Goal: Task Accomplishment & Management: Use online tool/utility

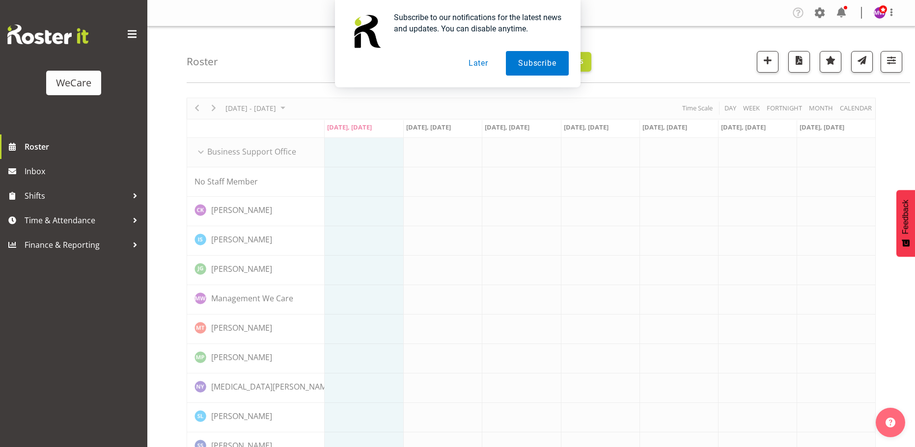
click at [483, 62] on button "Later" at bounding box center [478, 63] width 44 height 25
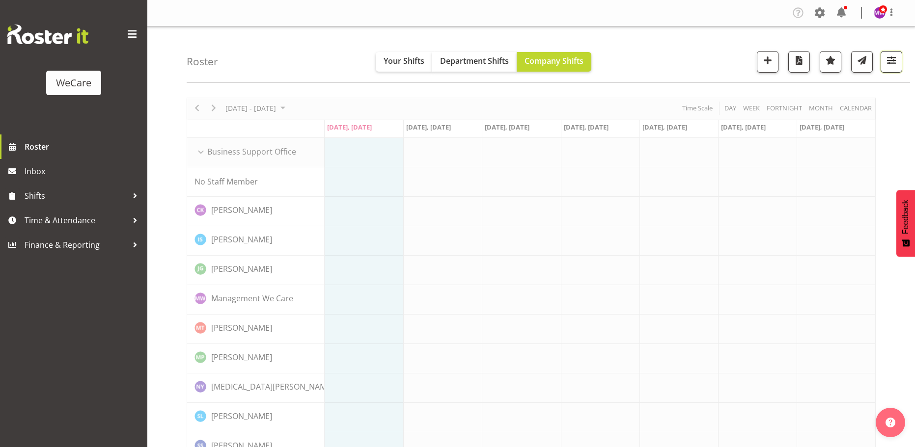
click at [885, 59] on span "button" at bounding box center [891, 60] width 13 height 13
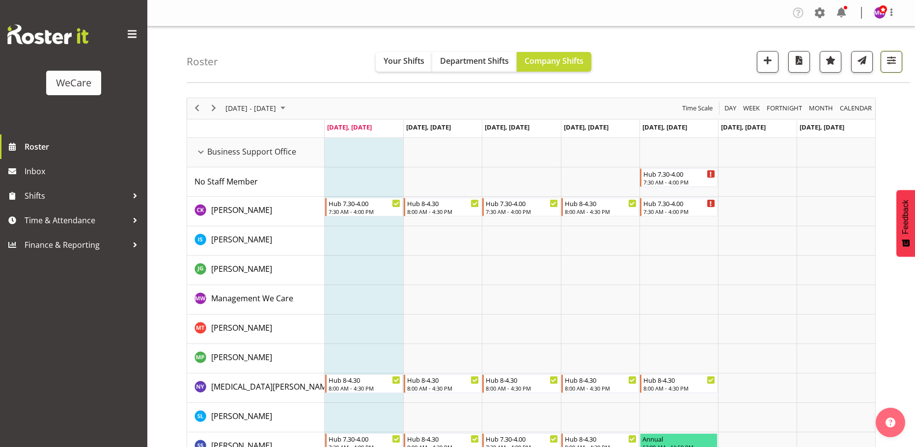
drag, startPoint x: 886, startPoint y: 60, endPoint x: 834, endPoint y: 134, distance: 90.5
click at [885, 60] on span "button" at bounding box center [891, 60] width 13 height 13
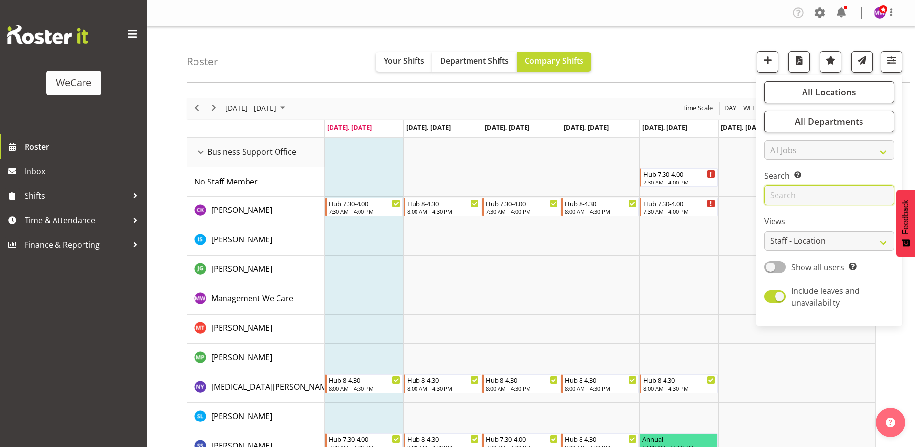
click at [788, 202] on input "text" at bounding box center [829, 196] width 130 height 20
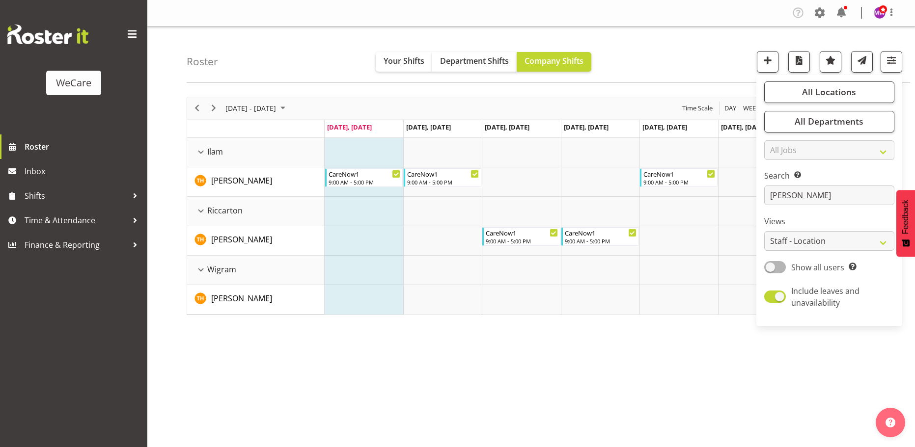
drag, startPoint x: 343, startPoint y: 387, endPoint x: 247, endPoint y: 83, distance: 319.5
click at [343, 375] on div "[DATE] - [DATE] [DATE] Day Week Fortnight Month calendar Month Agenda Time Scal…" at bounding box center [551, 286] width 728 height 393
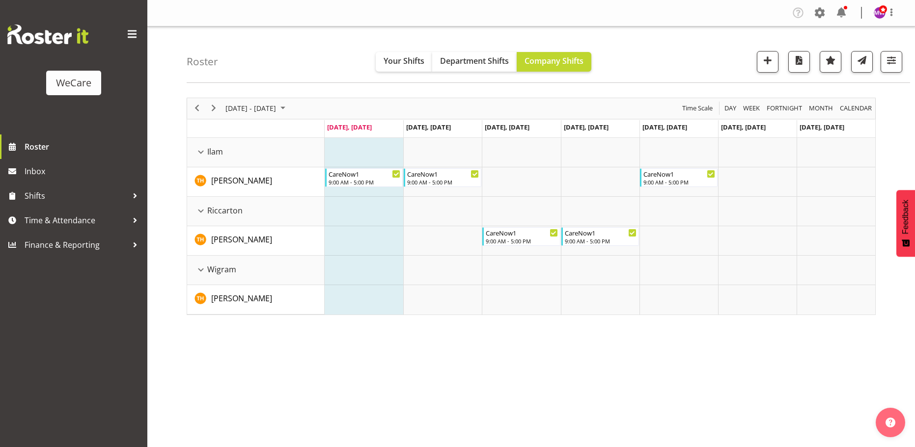
click at [231, 101] on div "[DATE] - [DATE]" at bounding box center [256, 108] width 69 height 21
click at [309, 133] on span "previous month" at bounding box center [311, 133] width 17 height 18
click at [237, 234] on span "29" at bounding box center [235, 233] width 15 height 15
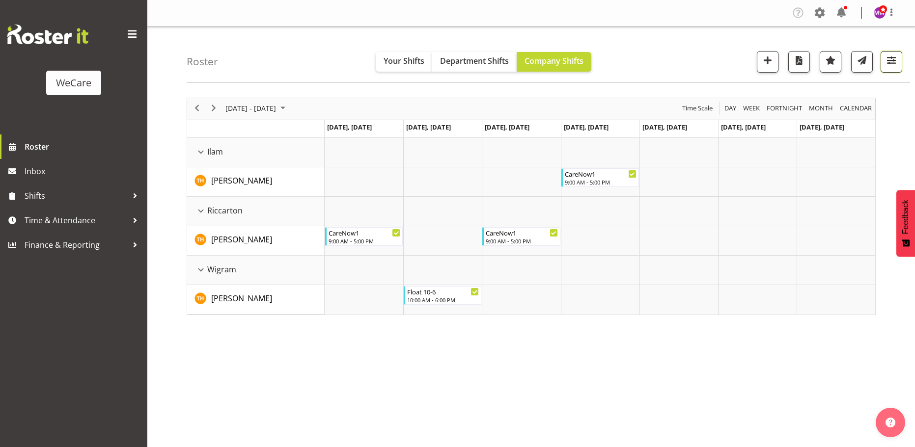
click at [887, 61] on span "button" at bounding box center [891, 60] width 13 height 13
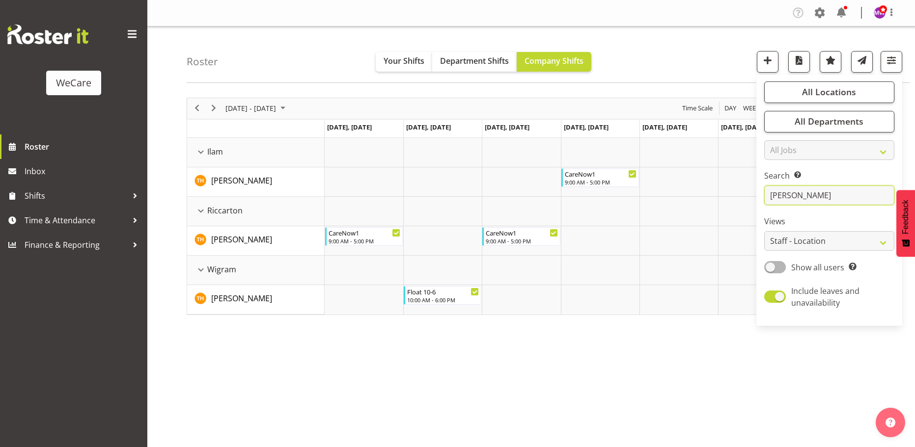
click at [854, 191] on input "[PERSON_NAME]" at bounding box center [829, 196] width 130 height 20
type input "t"
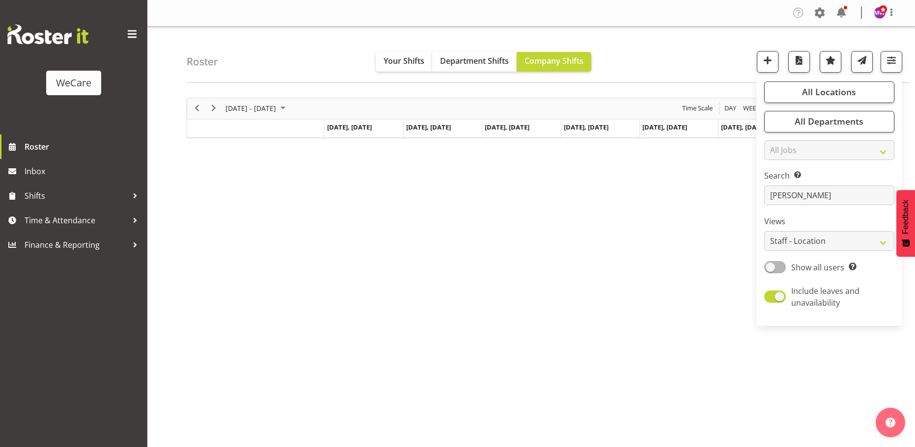
drag, startPoint x: 361, startPoint y: 267, endPoint x: 355, endPoint y: 181, distance: 86.6
click at [361, 267] on div "[DATE] - [DATE] [DATE] Day Week Fortnight Month calendar Month Agenda Time Scal…" at bounding box center [551, 286] width 728 height 393
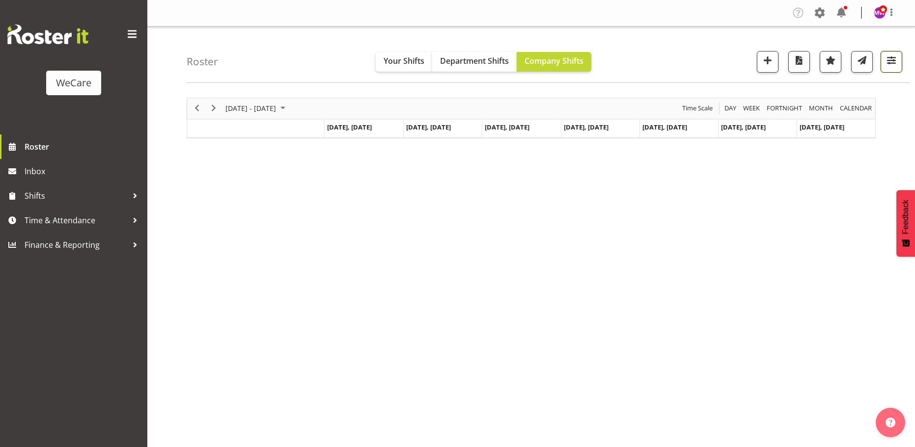
drag, startPoint x: 896, startPoint y: 62, endPoint x: 851, endPoint y: 149, distance: 98.0
click at [896, 62] on span "button" at bounding box center [891, 60] width 13 height 13
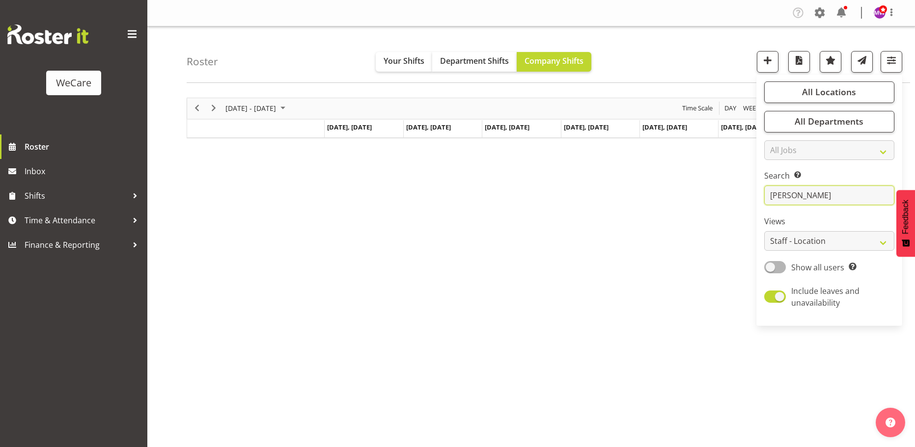
click at [813, 198] on input "[PERSON_NAME]" at bounding box center [829, 196] width 130 height 20
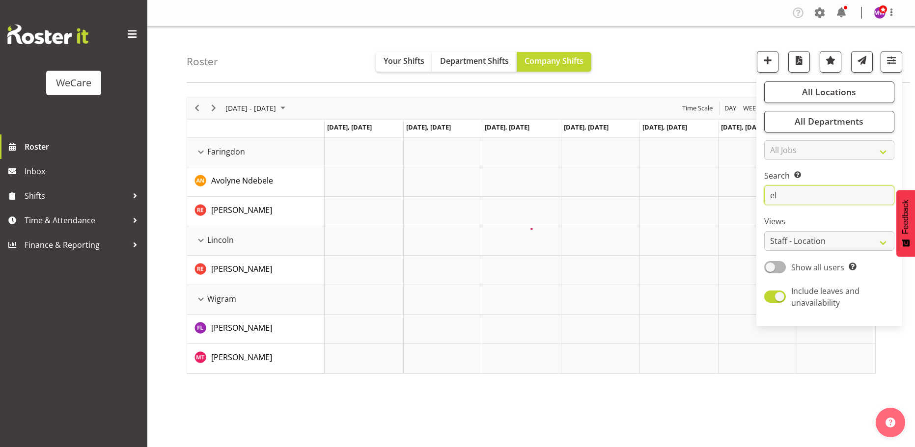
type input "e"
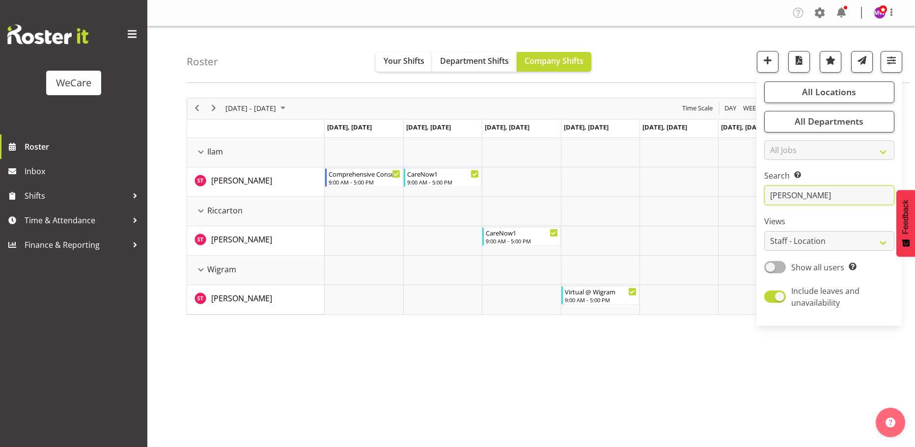
type input "[PERSON_NAME]"
click at [633, 393] on div "[DATE] - [DATE] [DATE] Day Week Fortnight Month calendar Month Agenda Time Scal…" at bounding box center [551, 286] width 728 height 393
